Goal: Entertainment & Leisure: Consume media (video, audio)

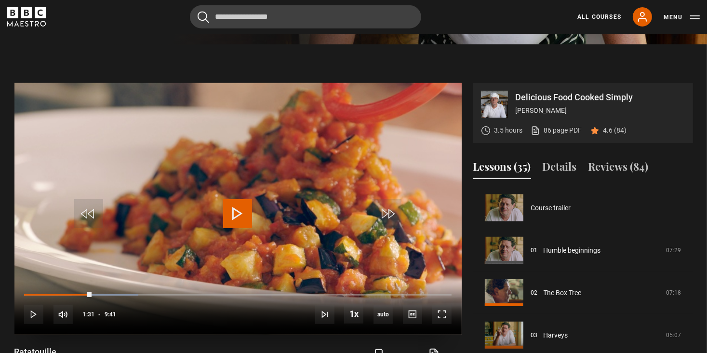
scroll to position [1146, 0]
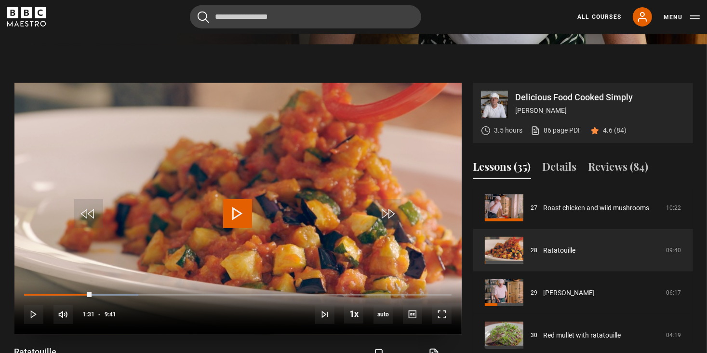
click at [242, 226] on span "Video Player" at bounding box center [237, 213] width 29 height 29
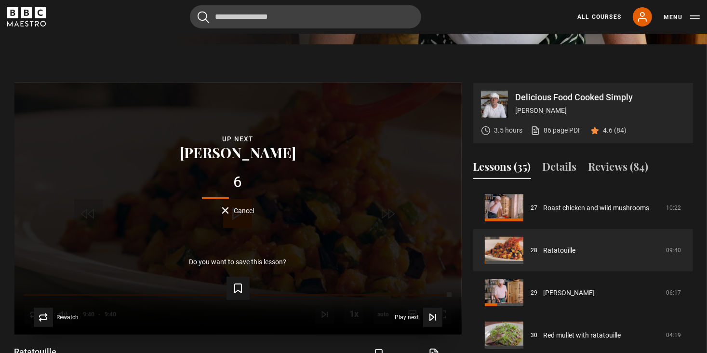
click at [244, 214] on span "Cancel" at bounding box center [244, 210] width 20 height 7
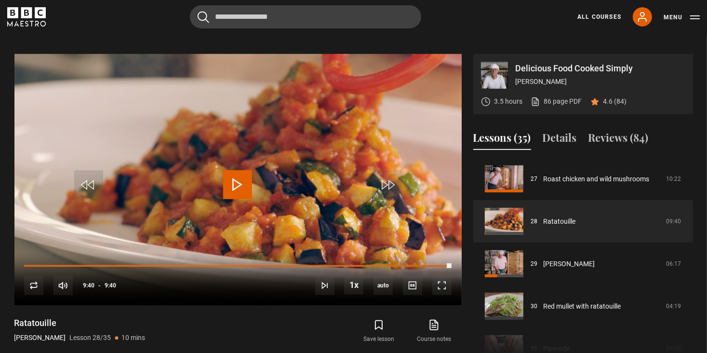
scroll to position [351, 0]
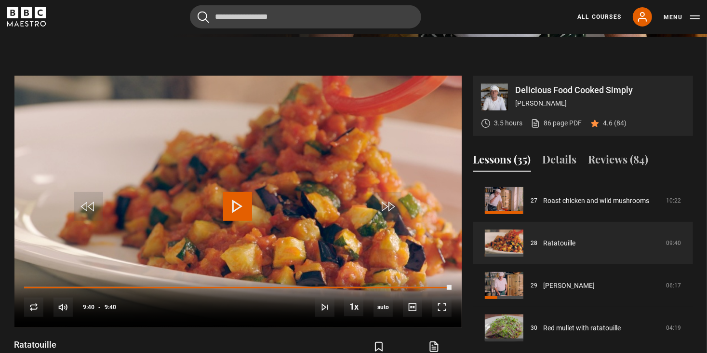
click at [500, 171] on button "Lessons (35)" at bounding box center [503, 161] width 58 height 20
click at [479, 171] on button "Lessons (35)" at bounding box center [503, 161] width 58 height 20
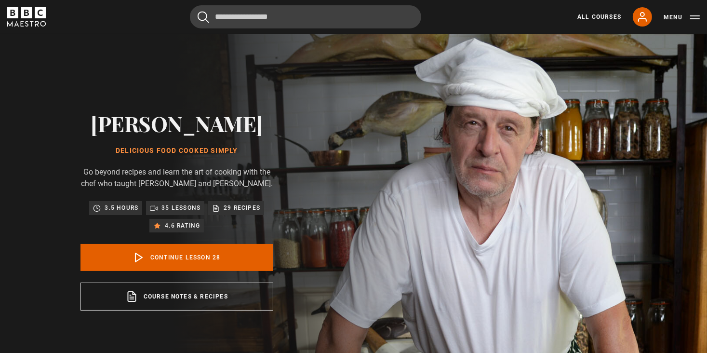
scroll to position [1146, 0]
click at [188, 213] on p "35 lessons" at bounding box center [181, 208] width 39 height 10
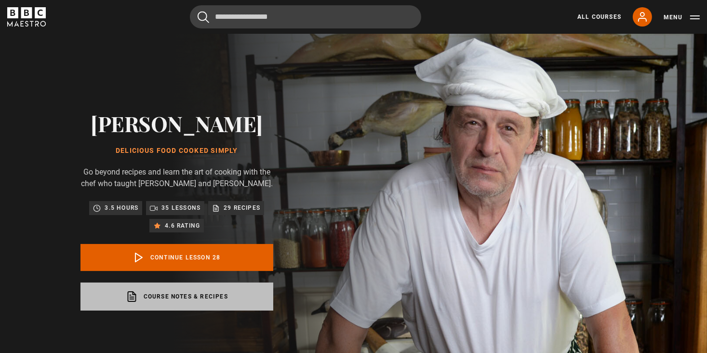
click at [170, 306] on link "Course notes & recipes opens in a new tab" at bounding box center [177, 297] width 193 height 28
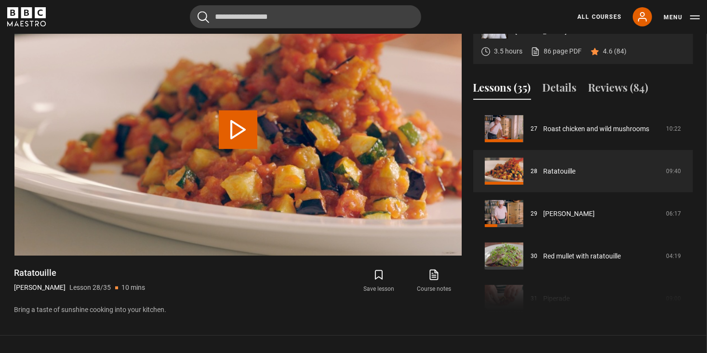
scroll to position [426, 0]
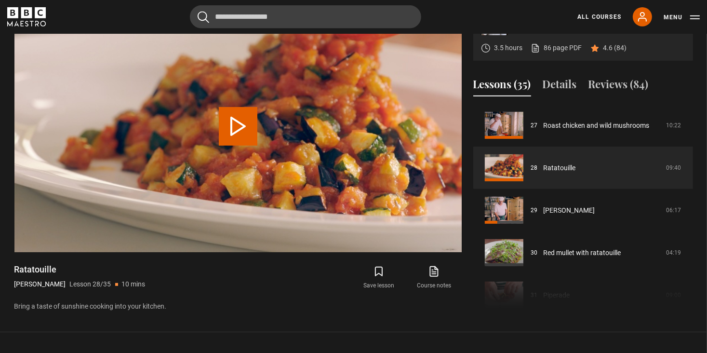
drag, startPoint x: 690, startPoint y: 277, endPoint x: 689, endPoint y: 253, distance: 24.1
click at [689, 253] on div "Course trailer 01 Humble beginnings 07:29 02 The Box Tree 07:18 03 Harveys 05:0…" at bounding box center [584, 208] width 220 height 208
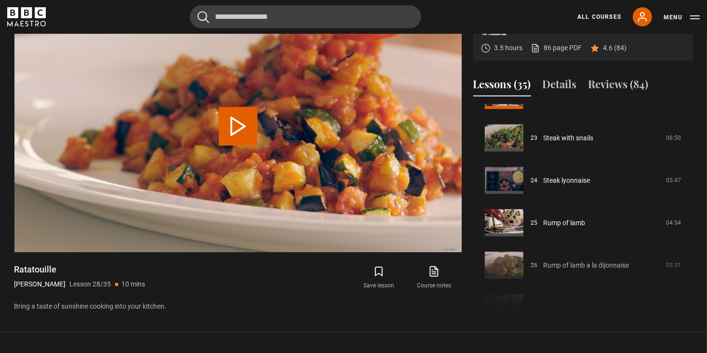
scroll to position [781, 0]
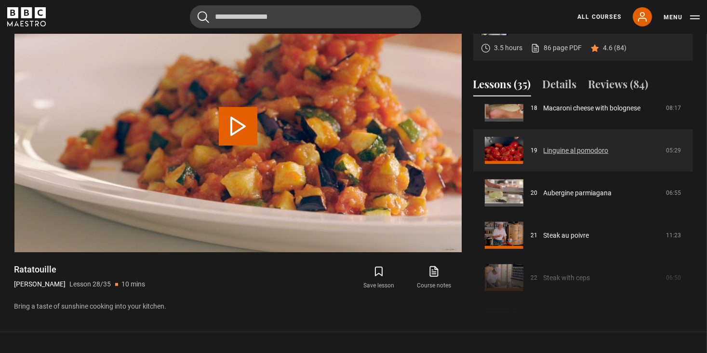
click at [557, 156] on link "Linguine al pomodoro" at bounding box center [576, 151] width 65 height 10
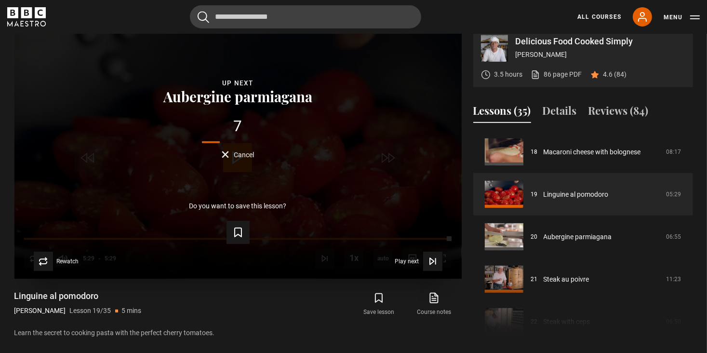
click at [245, 158] on span "Cancel" at bounding box center [244, 154] width 20 height 7
